Goal: Find specific page/section: Find specific page/section

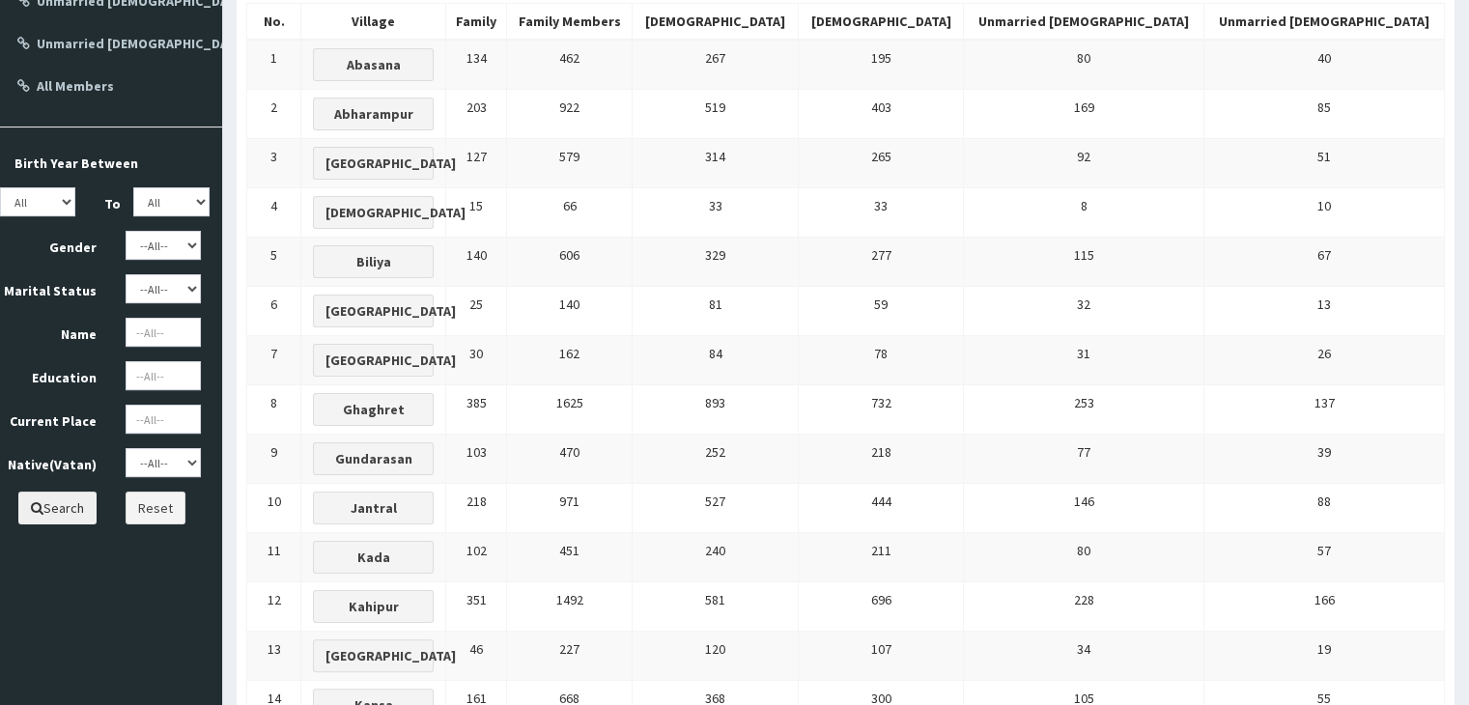
scroll to position [290, 0]
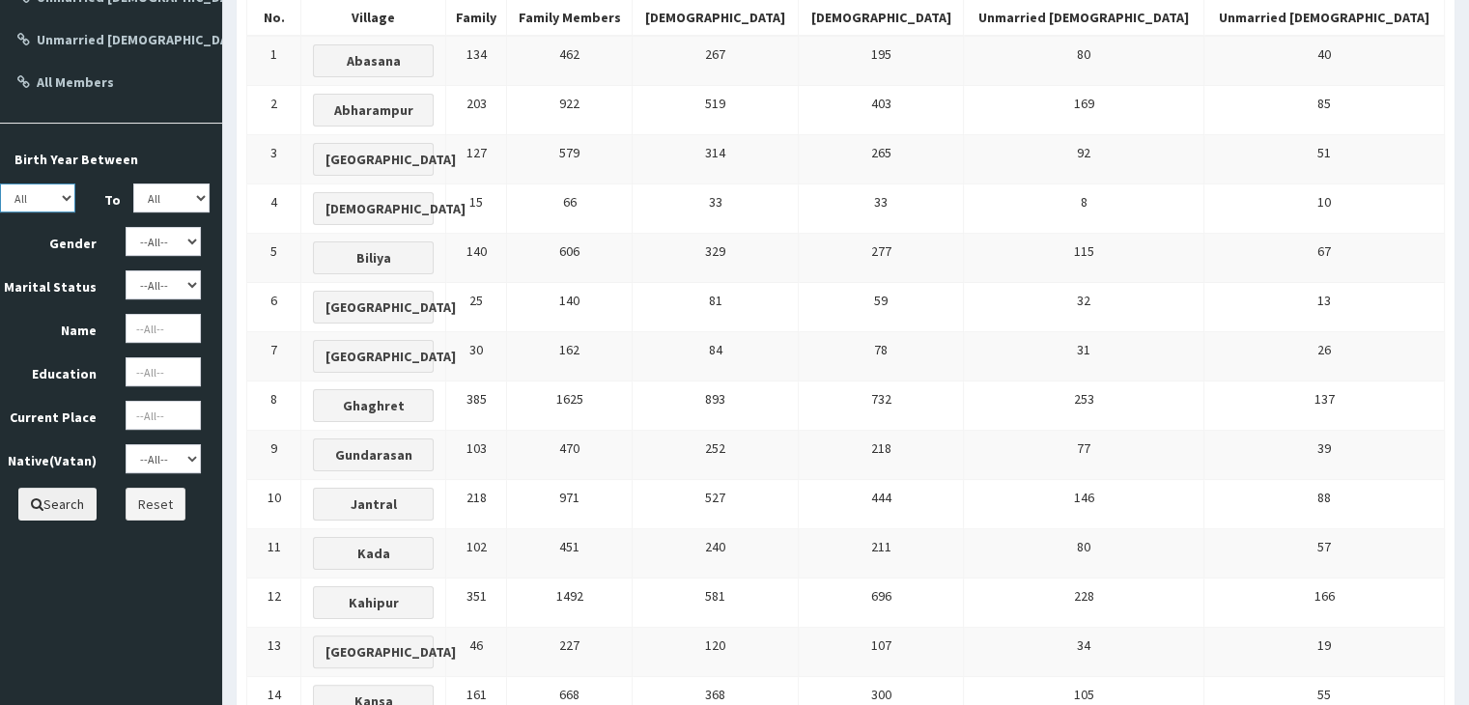
click at [63, 194] on select "All 1950 1951 1952 1953 1954 1955 1956 1957 1958 1959 1960 1961 1962 1963 1964 …" at bounding box center [37, 198] width 75 height 29
click at [0, 184] on select "All 1950 1951 1952 1953 1954 1955 1956 1957 1958 1959 1960 1961 1962 1963 1964 …" at bounding box center [37, 198] width 75 height 29
click at [198, 206] on select "All 1950 1951 1952 1953 1954 1955 1956 1957 1958 1959 1960 1961 1962 1963 1964 …" at bounding box center [170, 198] width 75 height 29
click at [71, 198] on select "All 1950 1951 1952 1953 1954 1955 1956 1957 1958 1959 1960 1961 1962 1963 1964 …" at bounding box center [37, 198] width 75 height 29
select select "2000"
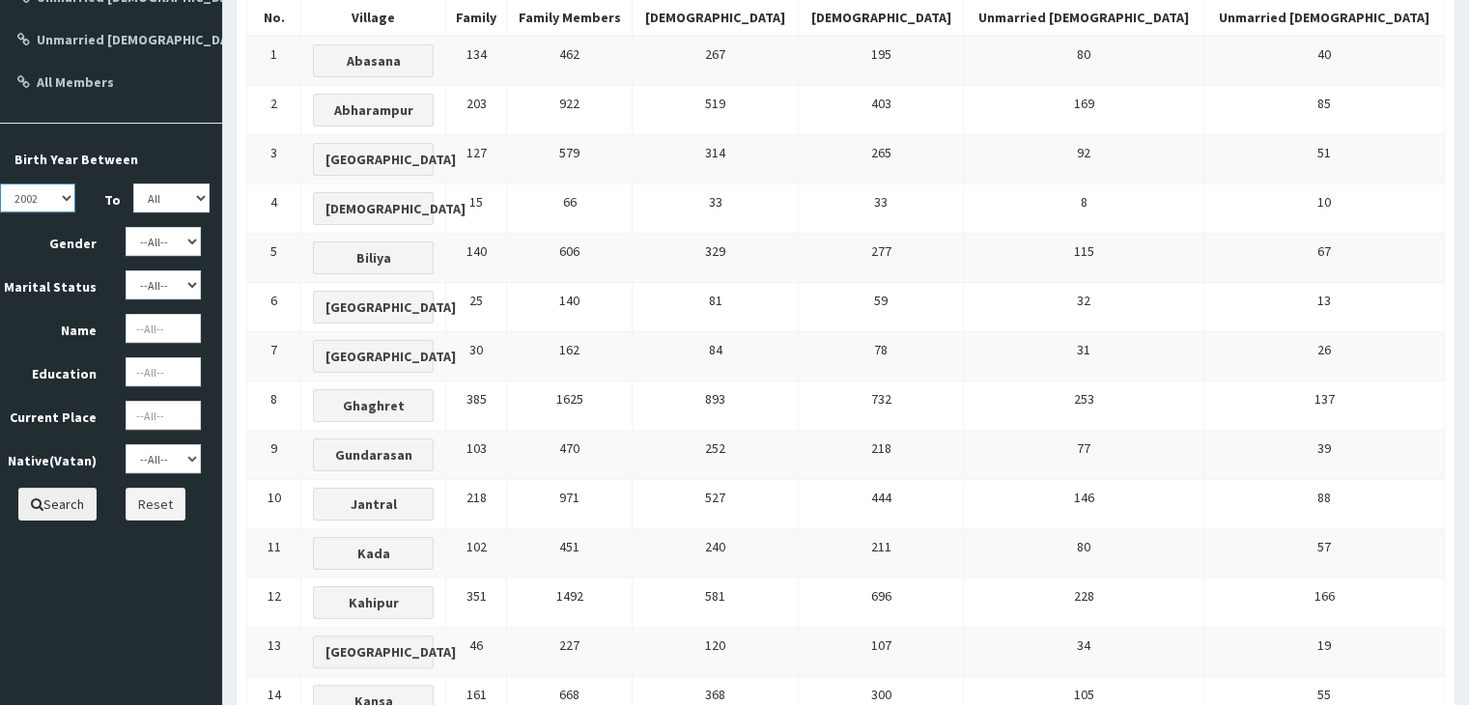
click at [0, 184] on select "All 1950 1951 1952 1953 1954 1955 1956 1957 1958 1959 1960 1961 1962 1963 1964 …" at bounding box center [37, 198] width 75 height 29
click at [198, 194] on select "All 1950 1951 1952 1953 1954 1955 1956 1957 1958 1959 1960 1961 1962 1963 1964 …" at bounding box center [170, 198] width 75 height 29
select select "2004"
click at [133, 184] on select "All 1950 1951 1952 1953 1954 1955 1956 1957 1958 1959 1960 1961 1962 1963 1964 …" at bounding box center [170, 198] width 75 height 29
click at [187, 373] on input "text" at bounding box center [163, 371] width 75 height 29
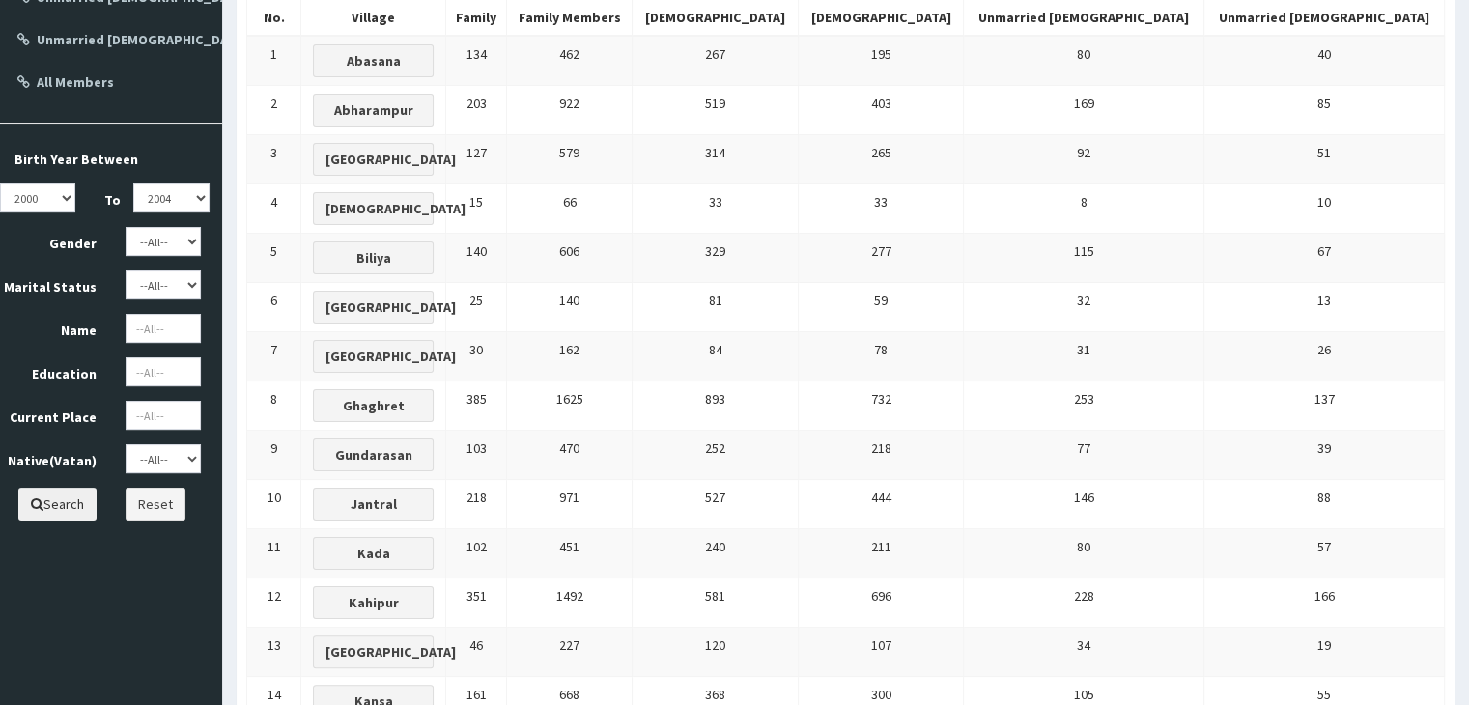
click at [70, 501] on button "Search" at bounding box center [57, 504] width 78 height 33
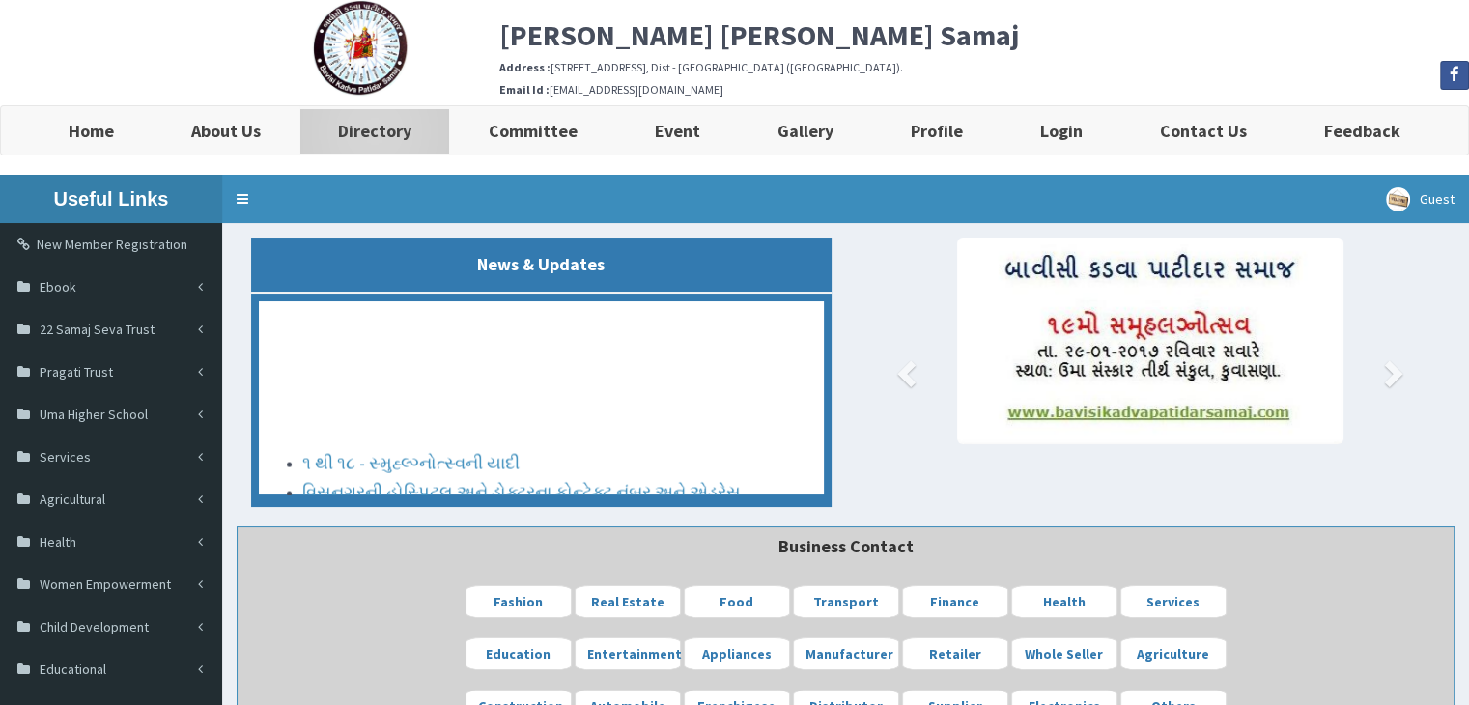
click at [369, 125] on b "Directory" at bounding box center [374, 131] width 73 height 22
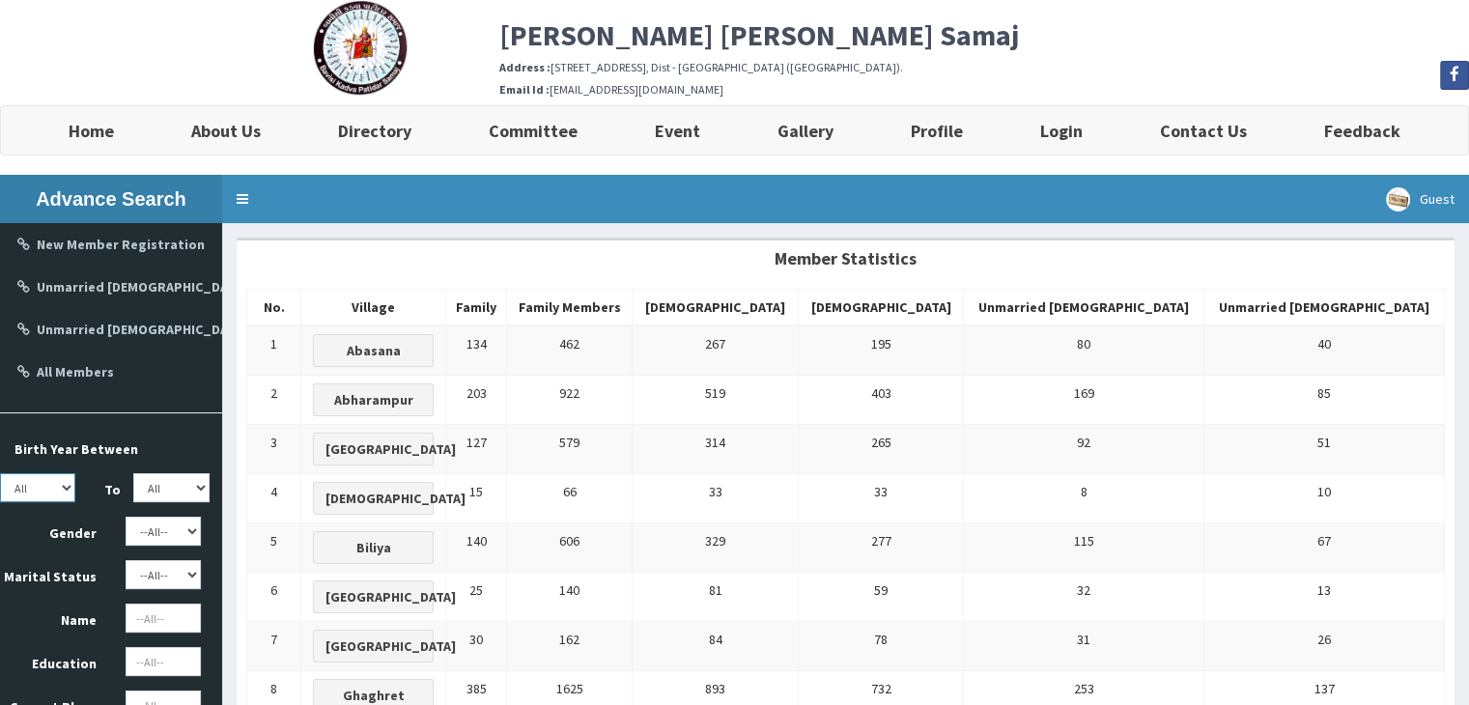
click at [54, 477] on select "All 1950 1951 1952 1953 1954 1955 1956 1957 1958 1959 1960 1961 1962 1963 1964 …" at bounding box center [37, 487] width 75 height 29
select select "2000"
click at [0, 473] on select "All 1950 1951 1952 1953 1954 1955 1956 1957 1958 1959 1960 1961 1962 1963 1964 …" at bounding box center [37, 487] width 75 height 29
click at [151, 480] on select "All 1950 1951 1952 1953 1954 1955 1956 1957 1958 1959 1960 1961 1962 1963 1964 …" at bounding box center [170, 487] width 75 height 29
select select "2005"
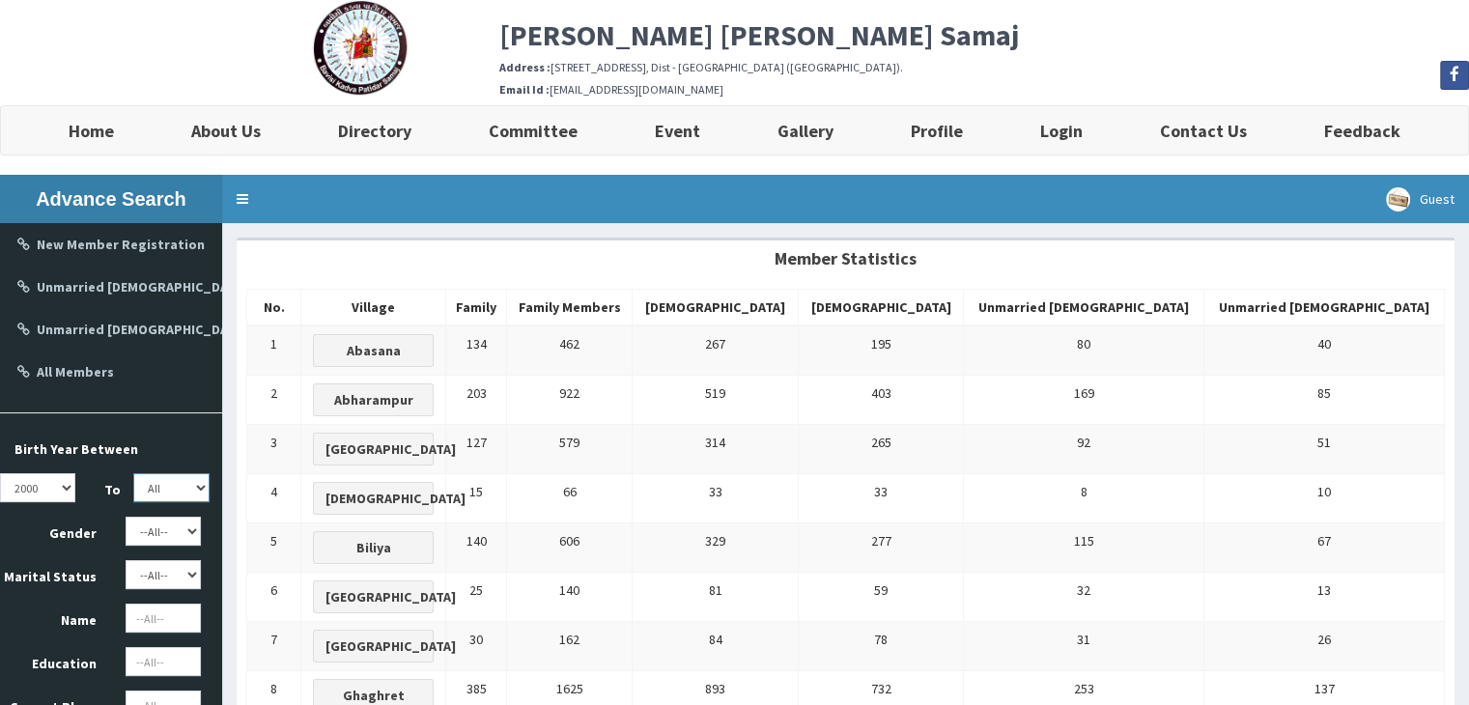
click at [133, 473] on select "All 1950 1951 1952 1953 1954 1955 1956 1957 1958 1959 1960 1961 1962 1963 1964 …" at bounding box center [170, 487] width 75 height 29
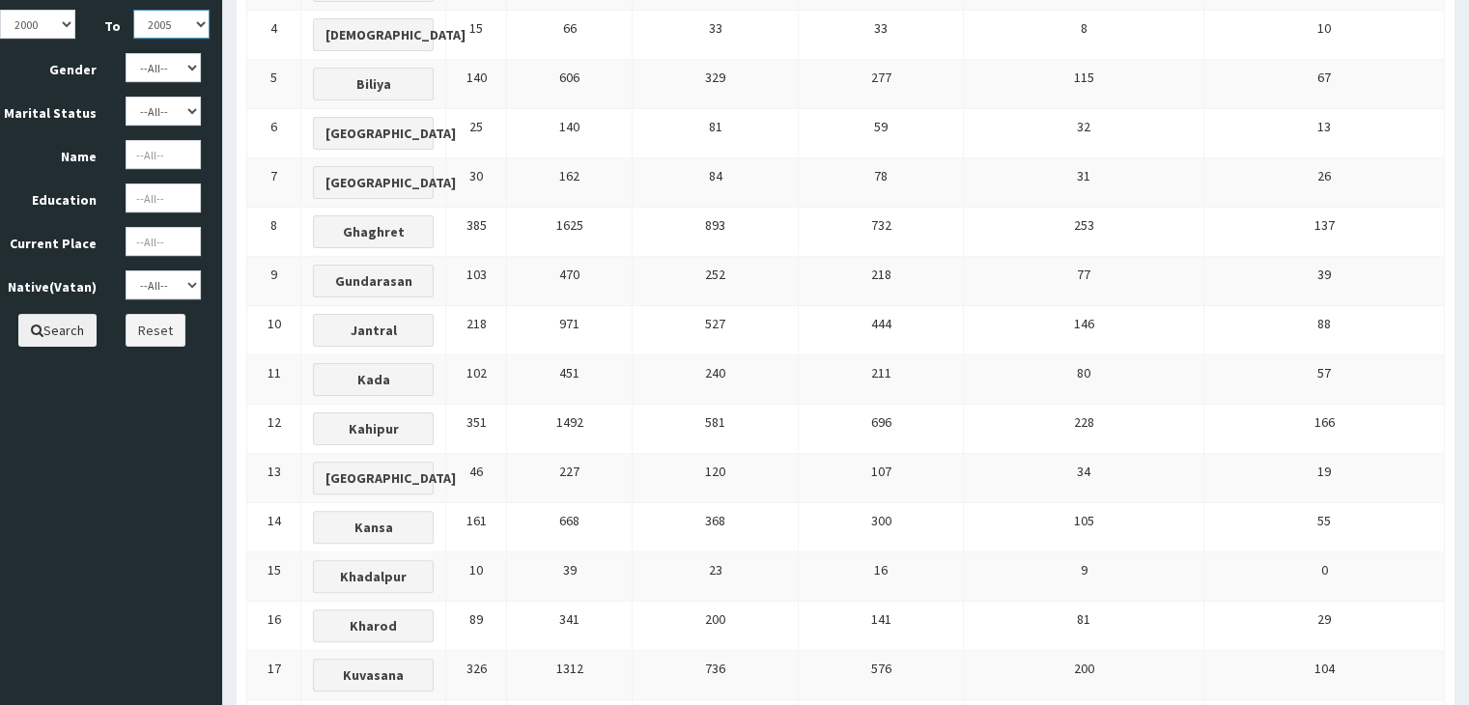
scroll to position [483, 0]
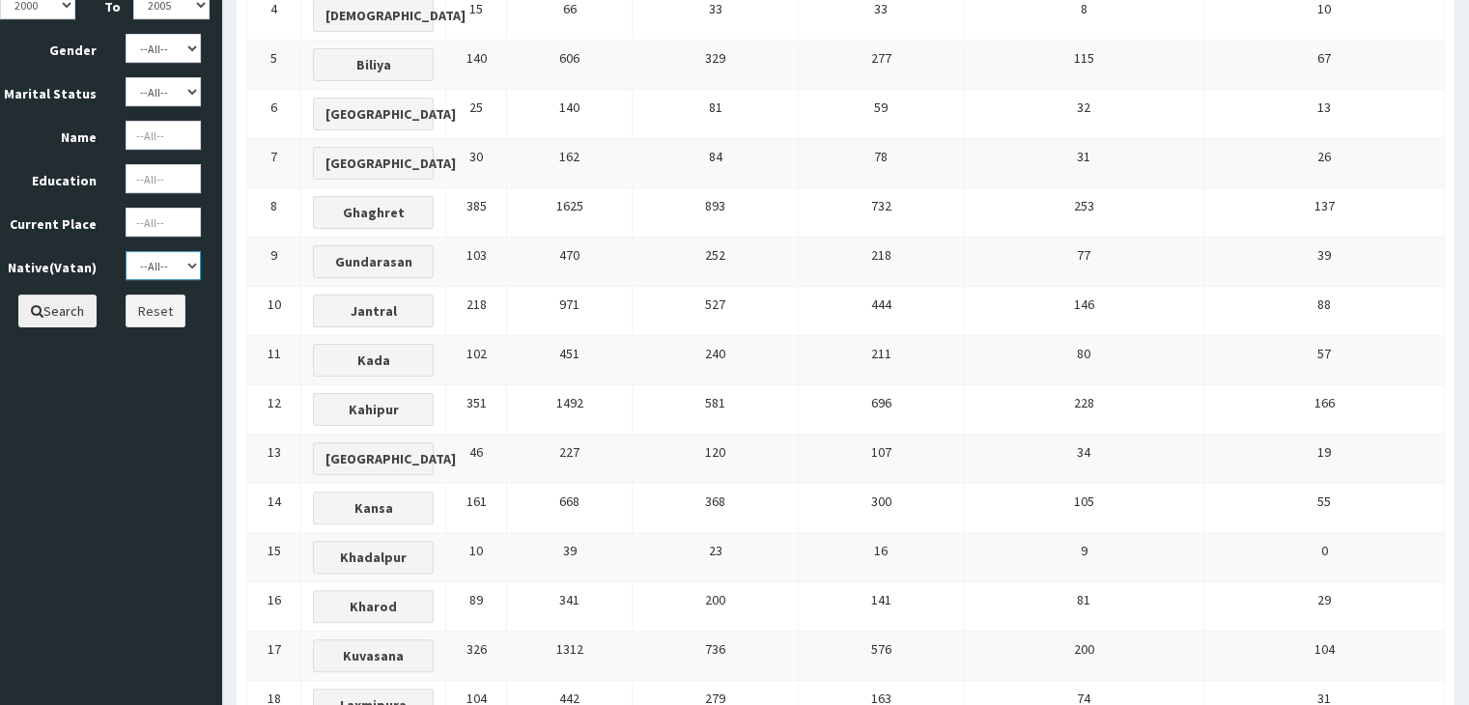
click at [155, 271] on select "--All-- Abasana Bamanava Abharampur Bakarpur Biliya Gundarasan Kada Jantral Gha…" at bounding box center [163, 265] width 75 height 29
select select "Abharampur"
click at [126, 251] on select "--All-- Abasana Bamanava Abharampur Bakarpur Biliya Gundarasan Kada Jantral Gha…" at bounding box center [163, 265] width 75 height 29
click at [75, 308] on button "Search" at bounding box center [57, 311] width 78 height 33
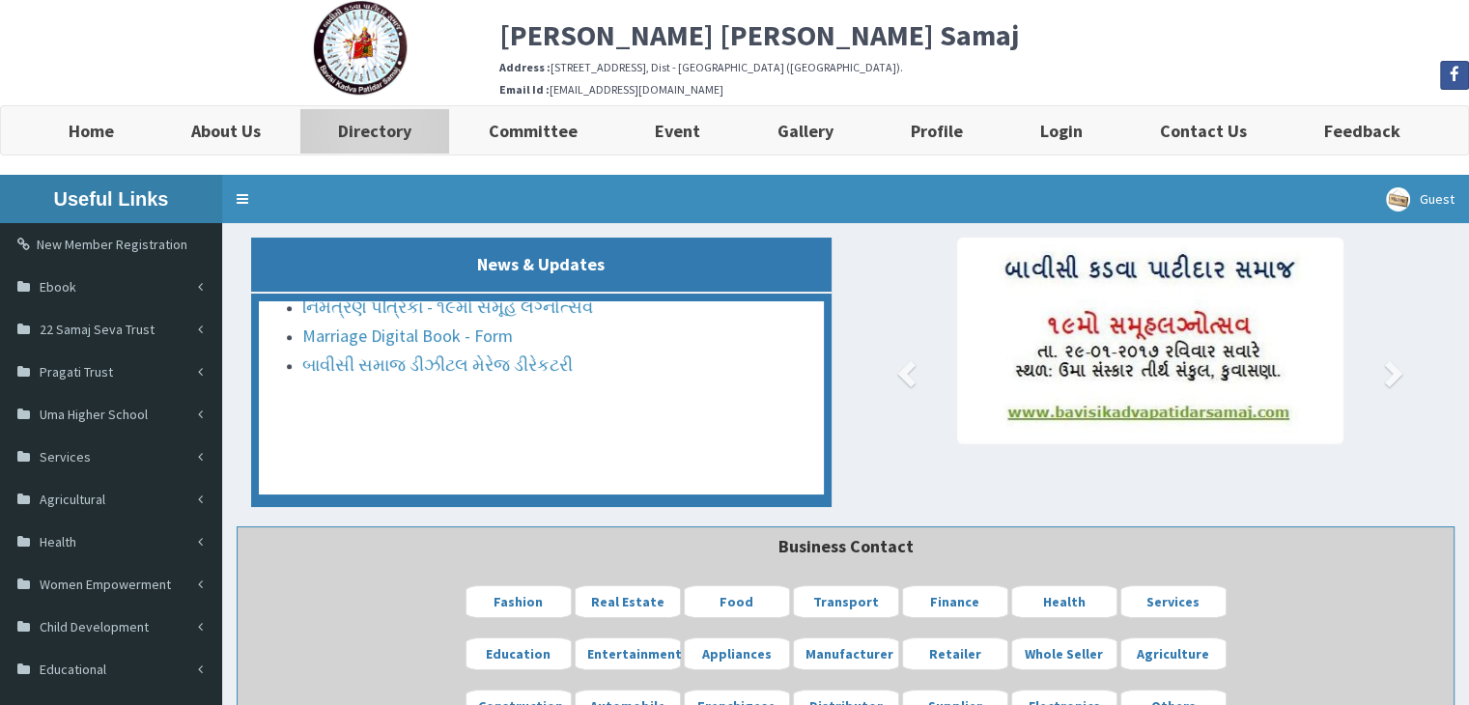
click at [393, 125] on b "Directory" at bounding box center [374, 131] width 73 height 22
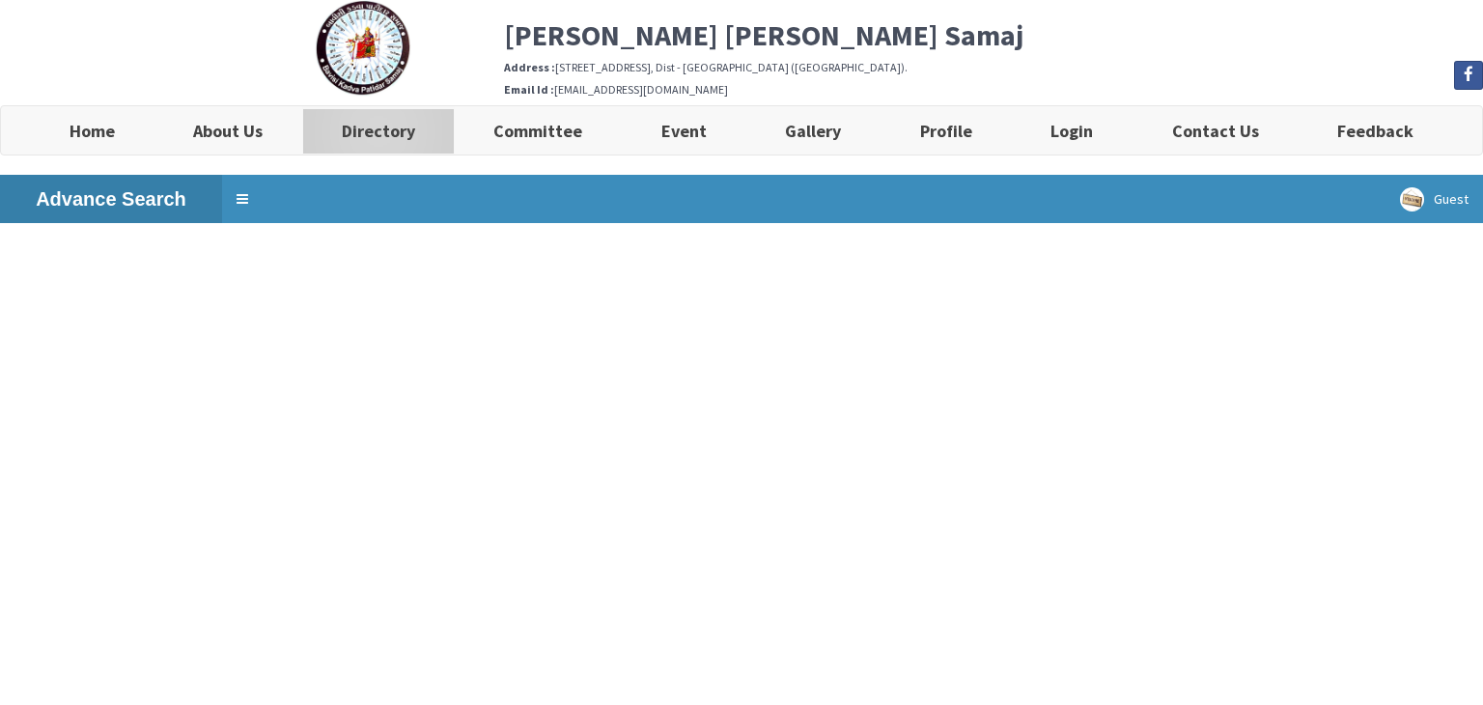
click at [346, 128] on b "Directory" at bounding box center [378, 131] width 73 height 22
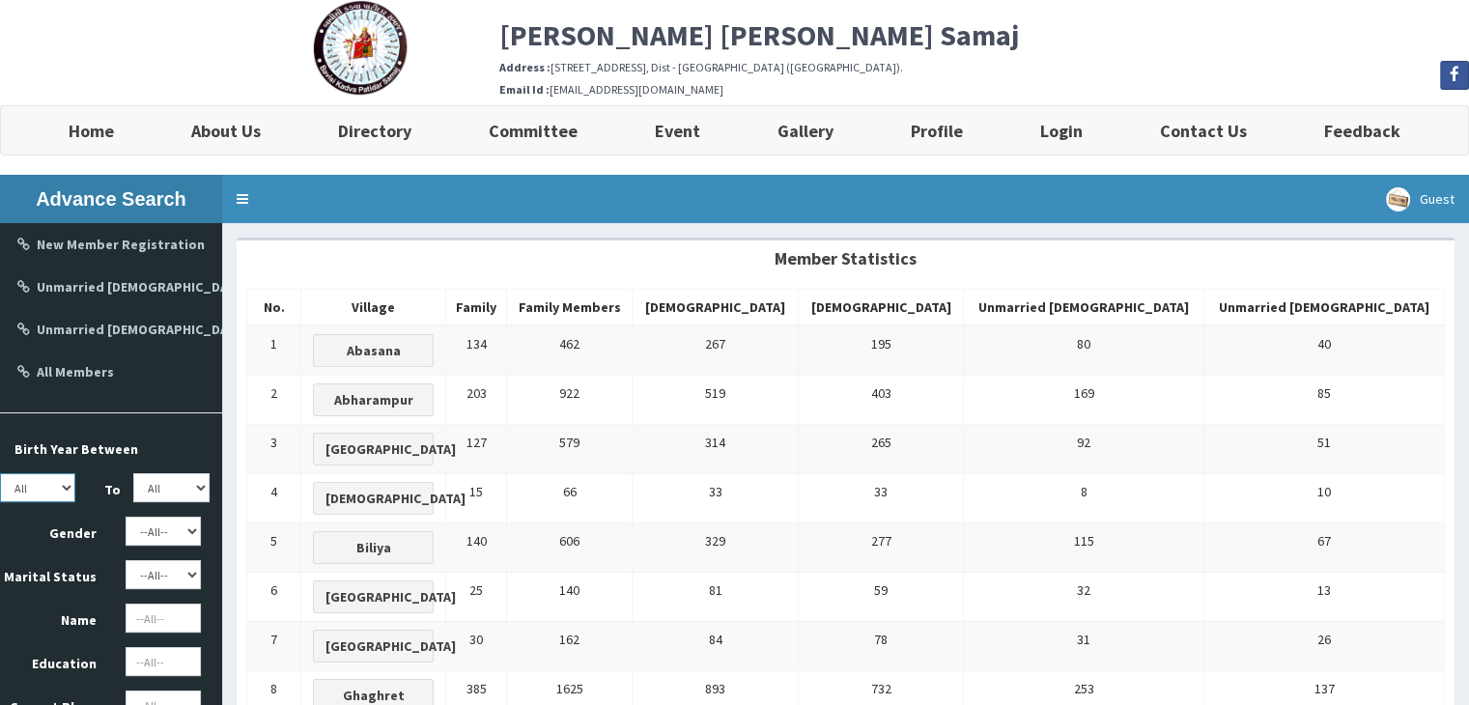
click at [68, 484] on select "All 1950 1951 1952 1953 1954 1955 1956 1957 1958 1959 1960 1961 1962 1963 1964 …" at bounding box center [37, 487] width 75 height 29
select select "2000"
click at [0, 473] on select "All 1950 1951 1952 1953 1954 1955 1956 1957 1958 1959 1960 1961 1962 1963 1964 …" at bounding box center [37, 487] width 75 height 29
click at [201, 490] on select "All 1950 1951 1952 1953 1954 1955 1956 1957 1958 1959 1960 1961 1962 1963 1964 …" at bounding box center [170, 487] width 75 height 29
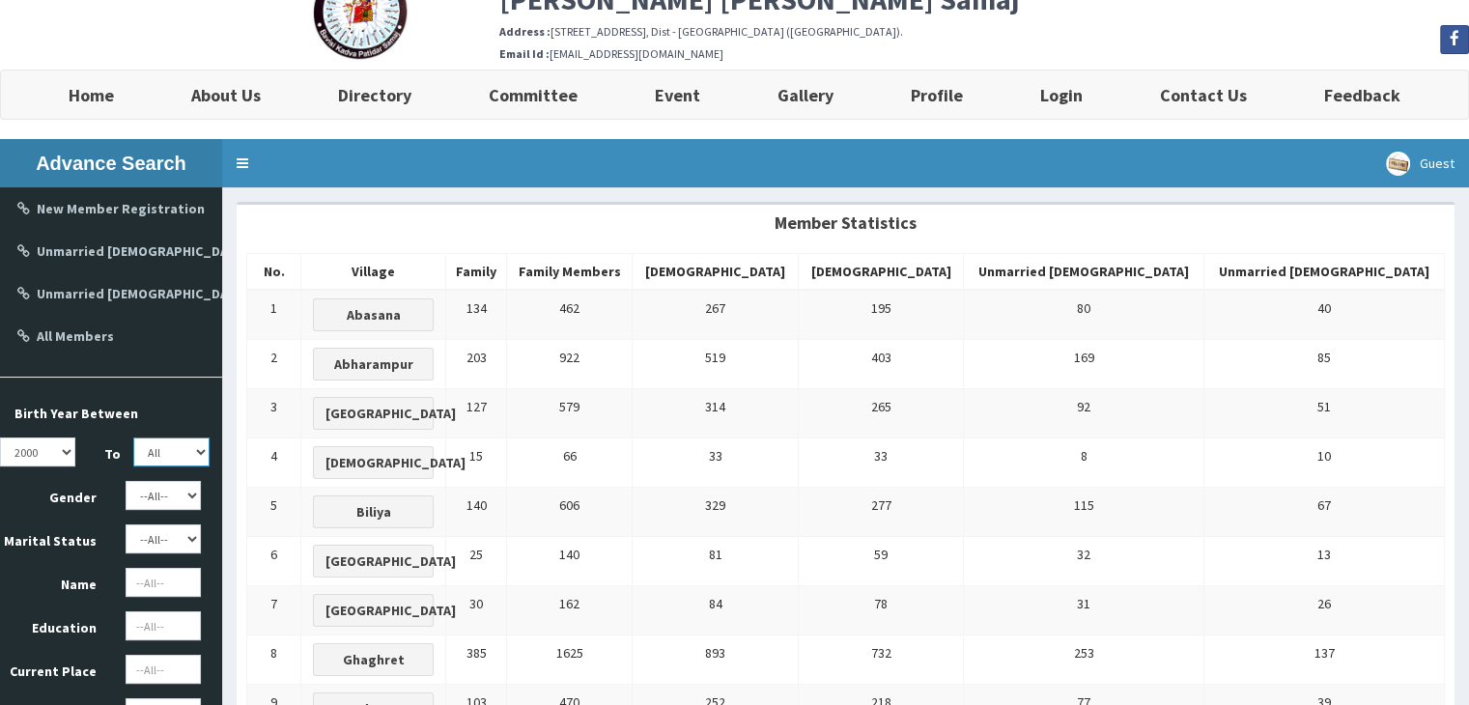
scroll to position [97, 0]
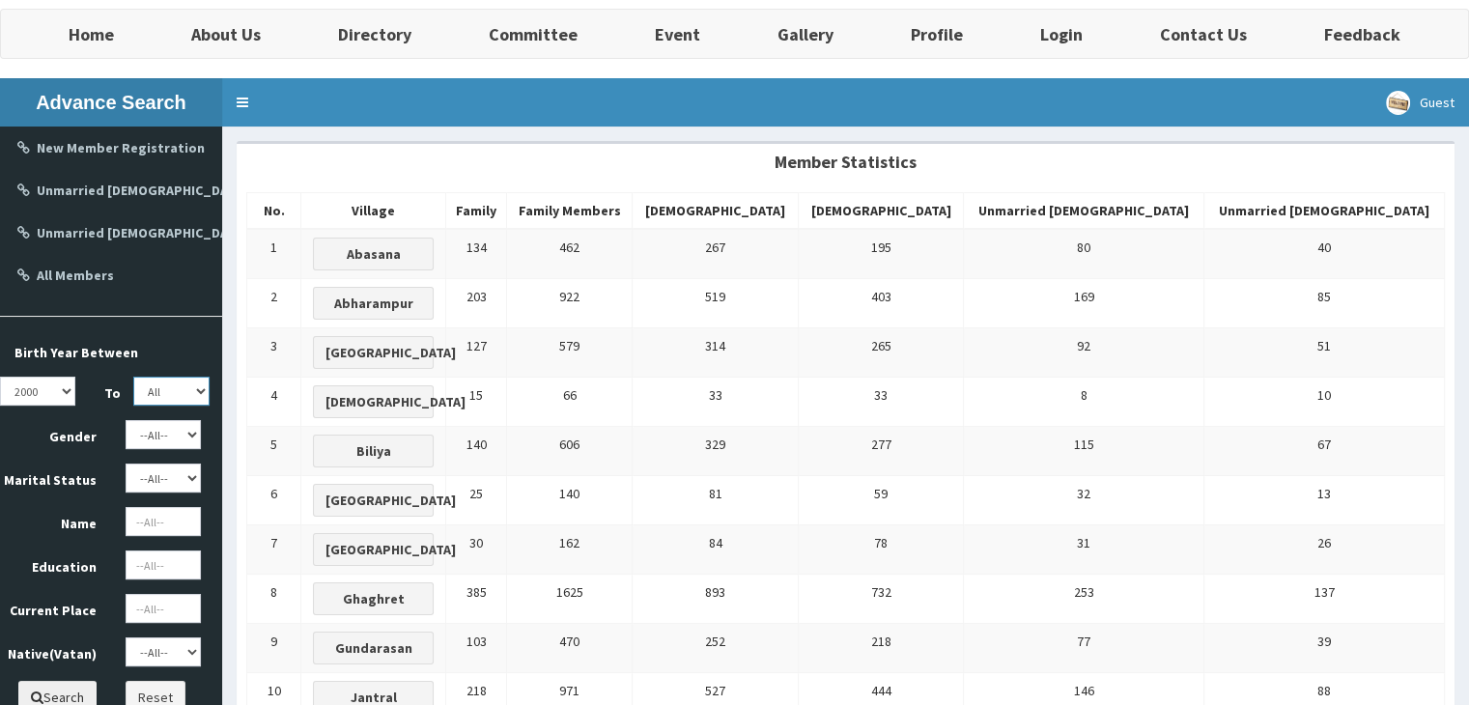
click at [182, 391] on select "All 1950 1951 1952 1953 1954 1955 1956 1957 1958 1959 1960 1961 1962 1963 1964 …" at bounding box center [170, 391] width 75 height 29
select select "2005"
click at [133, 377] on select "All 1950 1951 1952 1953 1954 1955 1956 1957 1958 1959 1960 1961 1962 1963 1964 …" at bounding box center [170, 391] width 75 height 29
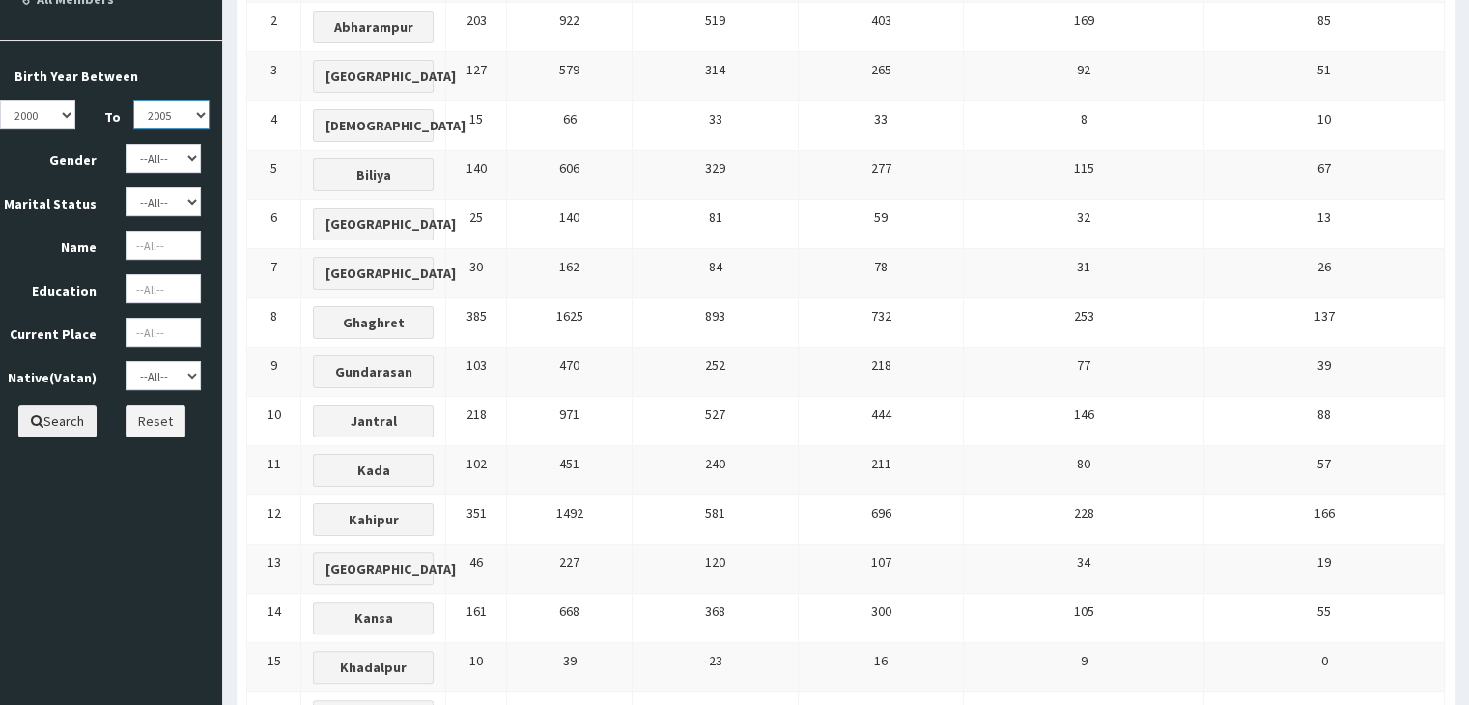
scroll to position [386, 0]
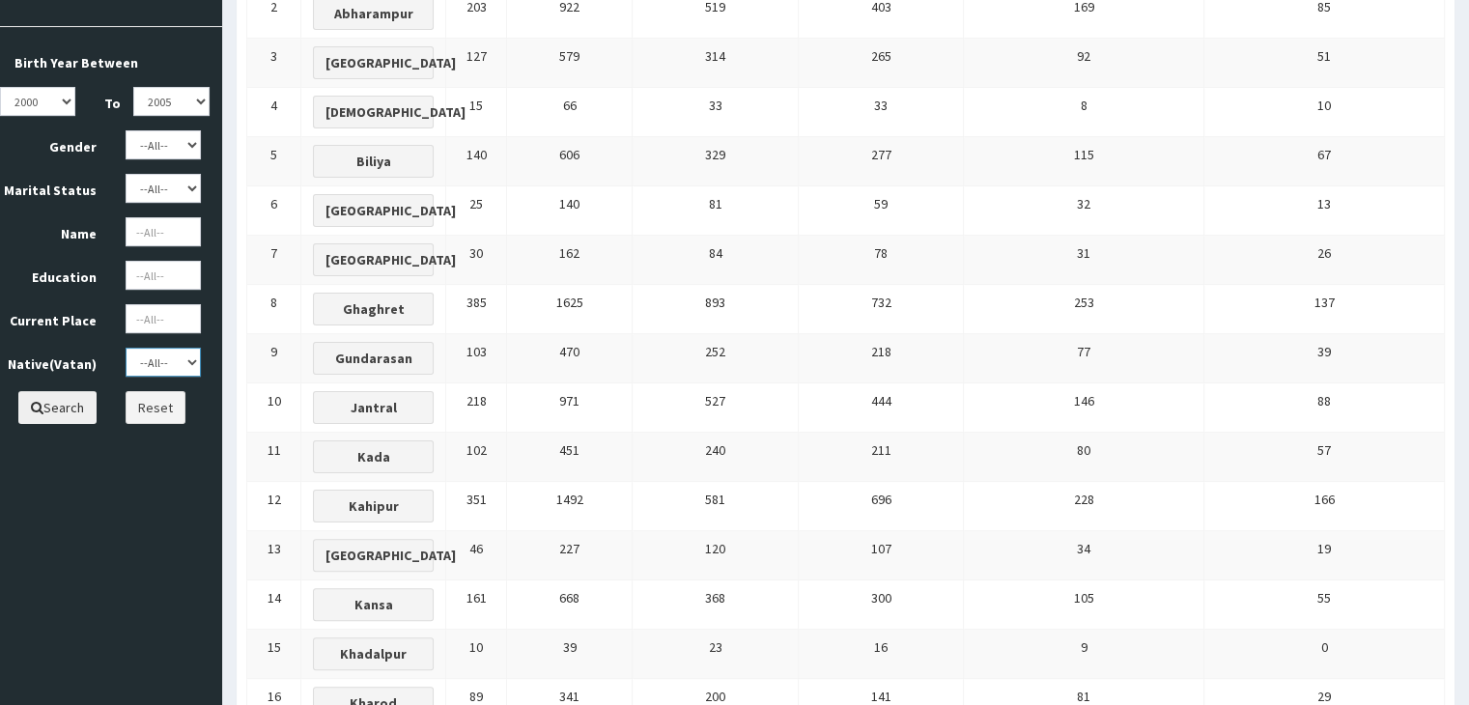
click at [161, 364] on select "--All-- Abasana Bamanava Abharampur Bakarpur [GEOGRAPHIC_DATA] [GEOGRAPHIC_DATA…" at bounding box center [163, 362] width 75 height 29
select select "Abharampur"
click at [126, 348] on select "--All-- Abasana Bamanava Abharampur Bakarpur [GEOGRAPHIC_DATA] [GEOGRAPHIC_DATA…" at bounding box center [163, 362] width 75 height 29
click at [53, 410] on button "Search" at bounding box center [57, 407] width 78 height 33
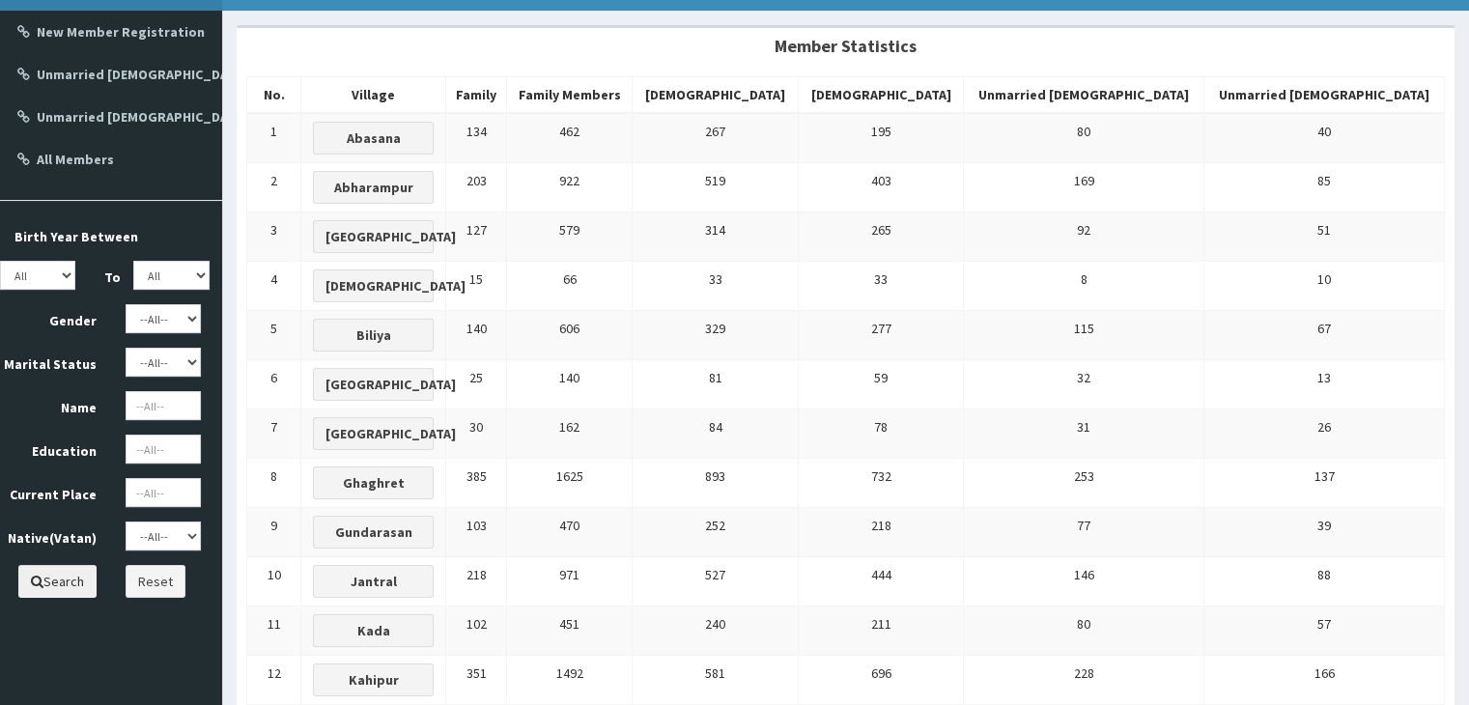
scroll to position [290, 0]
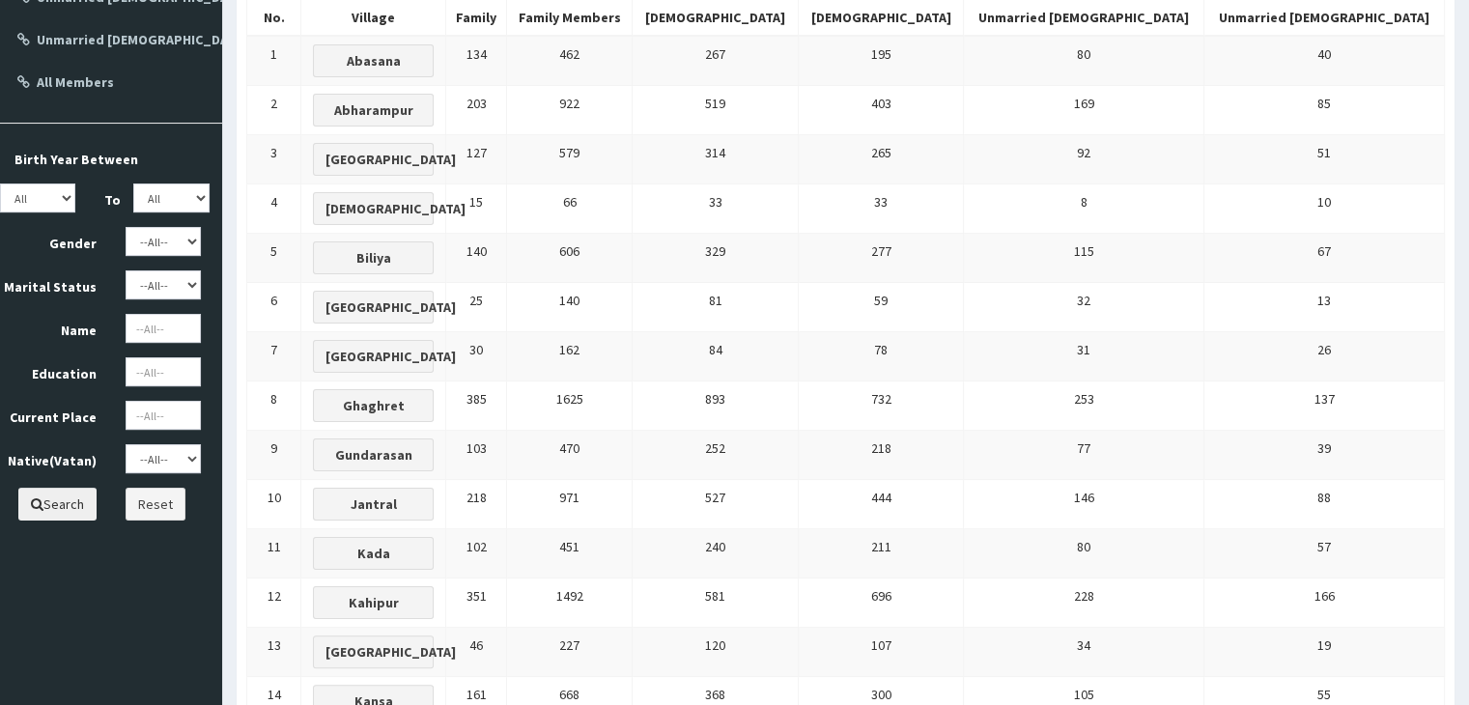
click at [62, 501] on button "Search" at bounding box center [57, 504] width 78 height 33
